Goal: Task Accomplishment & Management: Manage account settings

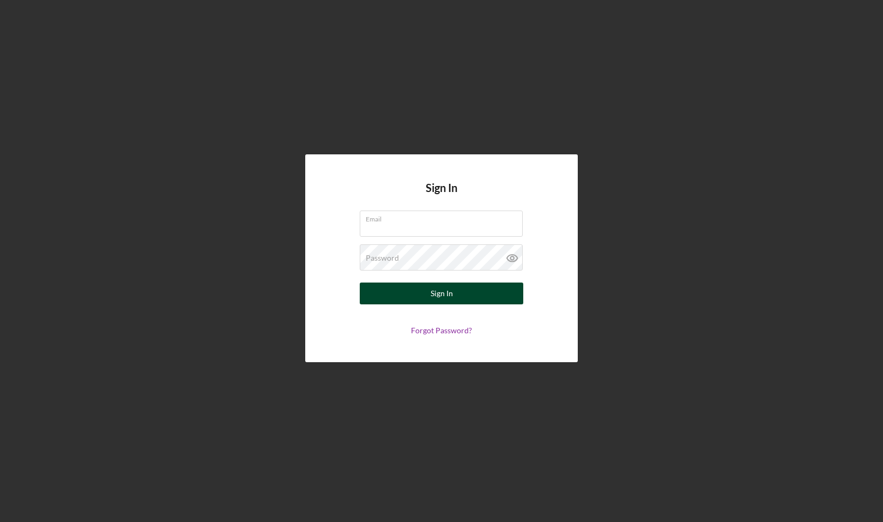
type input "[PERSON_NAME][EMAIL_ADDRESS][DOMAIN_NAME]"
click at [450, 296] on div "Sign In" at bounding box center [442, 293] width 22 height 22
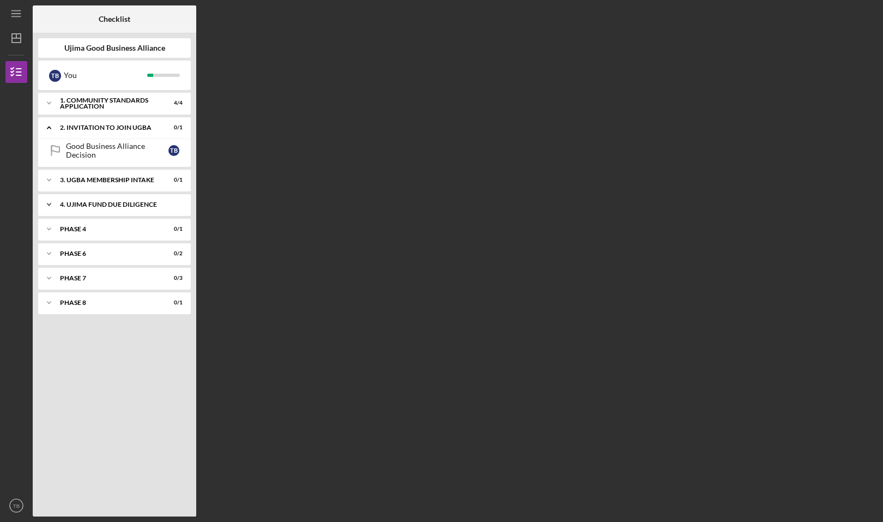
click at [132, 201] on div "4. UJIMA FUND DUE DILIGENCE" at bounding box center [118, 204] width 117 height 7
